Goal: Task Accomplishment & Management: Use online tool/utility

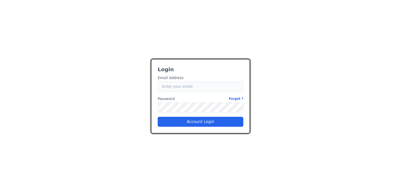
click at [192, 89] on input "Email" at bounding box center [201, 86] width 86 height 10
click at [182, 88] on input "Email" at bounding box center [201, 86] width 86 height 10
click at [198, 86] on input "Email" at bounding box center [201, 86] width 86 height 10
click at [182, 85] on input "Email" at bounding box center [201, 86] width 86 height 10
